Goal: Task Accomplishment & Management: Complete application form

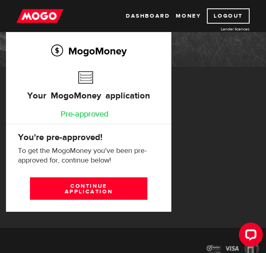
scroll to position [98, 0]
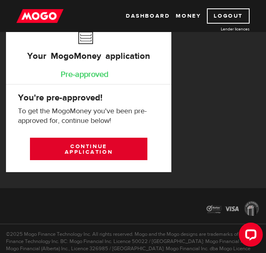
click at [136, 146] on link "Continue application" at bounding box center [89, 149] width 118 height 22
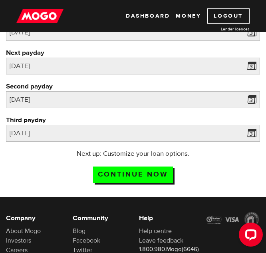
scroll to position [80, 0]
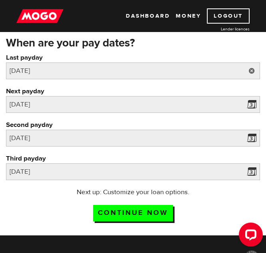
click at [251, 67] on link at bounding box center [252, 70] width 16 height 17
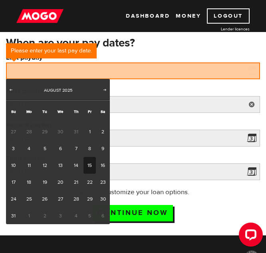
click at [252, 104] on link at bounding box center [252, 104] width 16 height 17
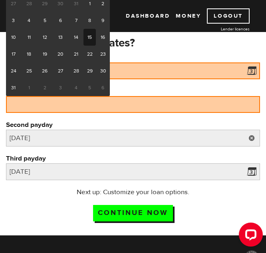
click at [255, 136] on link at bounding box center [252, 138] width 16 height 17
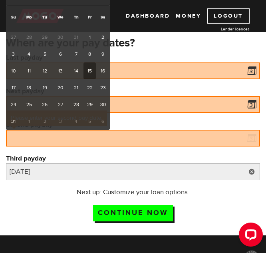
click at [255, 172] on link at bounding box center [252, 171] width 16 height 17
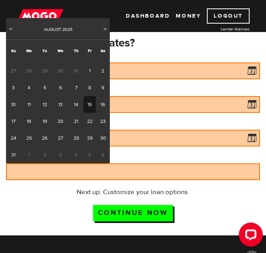
click at [258, 61] on label "Last payday" at bounding box center [133, 58] width 254 height 10
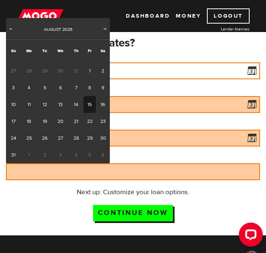
click at [258, 62] on input "Last payday" at bounding box center [133, 70] width 254 height 17
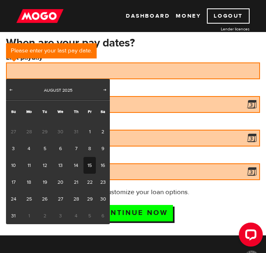
click at [92, 163] on link "15" at bounding box center [90, 165] width 12 height 17
type input "2025/08/15"
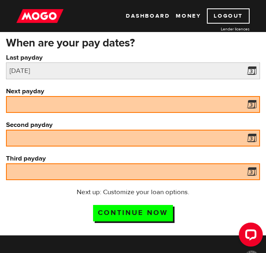
click at [256, 102] on span at bounding box center [250, 105] width 12 height 13
click at [253, 107] on span at bounding box center [250, 105] width 12 height 13
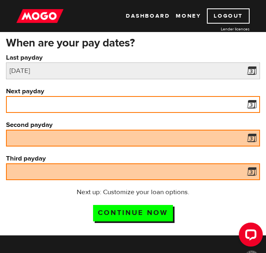
click at [235, 104] on input "Next payday" at bounding box center [133, 104] width 254 height 17
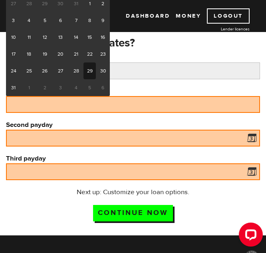
click at [92, 71] on link "29" at bounding box center [90, 70] width 12 height 17
type input "2025/08/29"
type input "2025/9/12"
type input "2025/9/26"
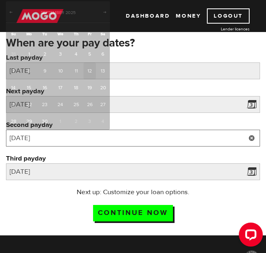
click at [131, 140] on input "2025/9/12" at bounding box center [133, 138] width 254 height 17
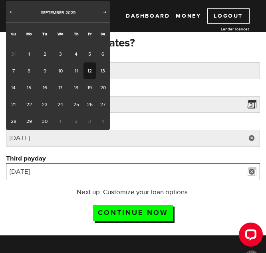
click at [126, 175] on input "2025/9/26" at bounding box center [133, 171] width 254 height 17
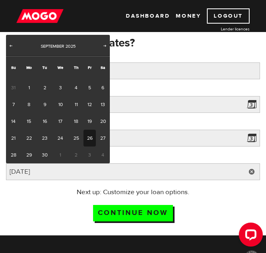
click at [185, 202] on div "Next up: Customize your loan options. Continue now" at bounding box center [133, 207] width 254 height 40
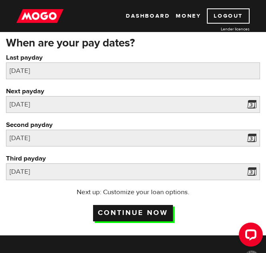
click at [145, 212] on input "Continue now" at bounding box center [133, 213] width 80 height 16
